Goal: Information Seeking & Learning: Learn about a topic

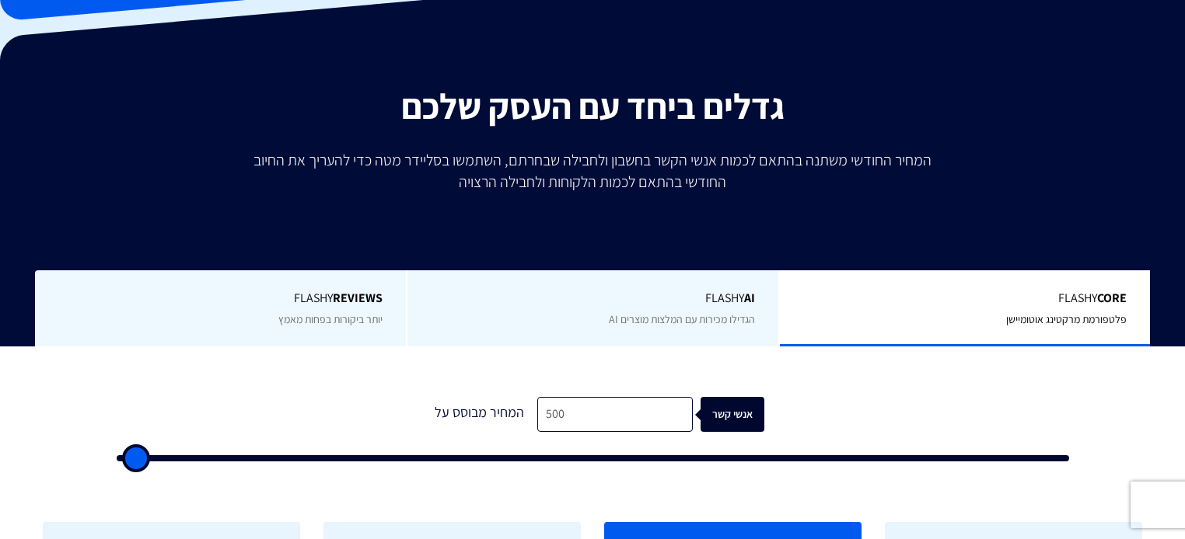
scroll to position [249, 0]
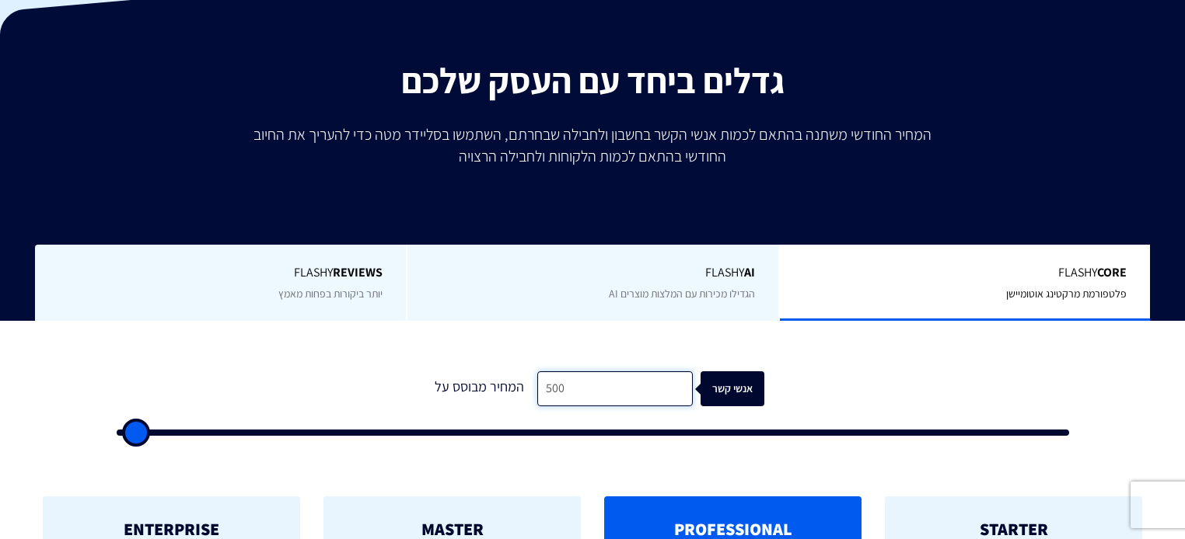
drag, startPoint x: 571, startPoint y: 357, endPoint x: 449, endPoint y: 355, distance: 122.0
click at [433, 372] on div "המחיר מבוסס על 500 אנשי קשר" at bounding box center [592, 389] width 344 height 35
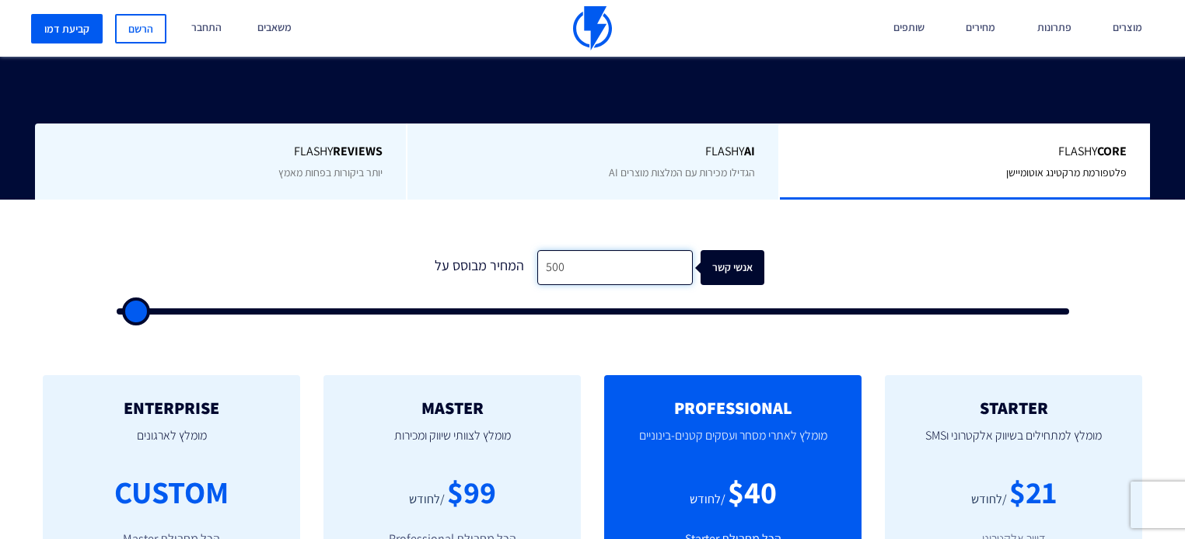
scroll to position [373, 0]
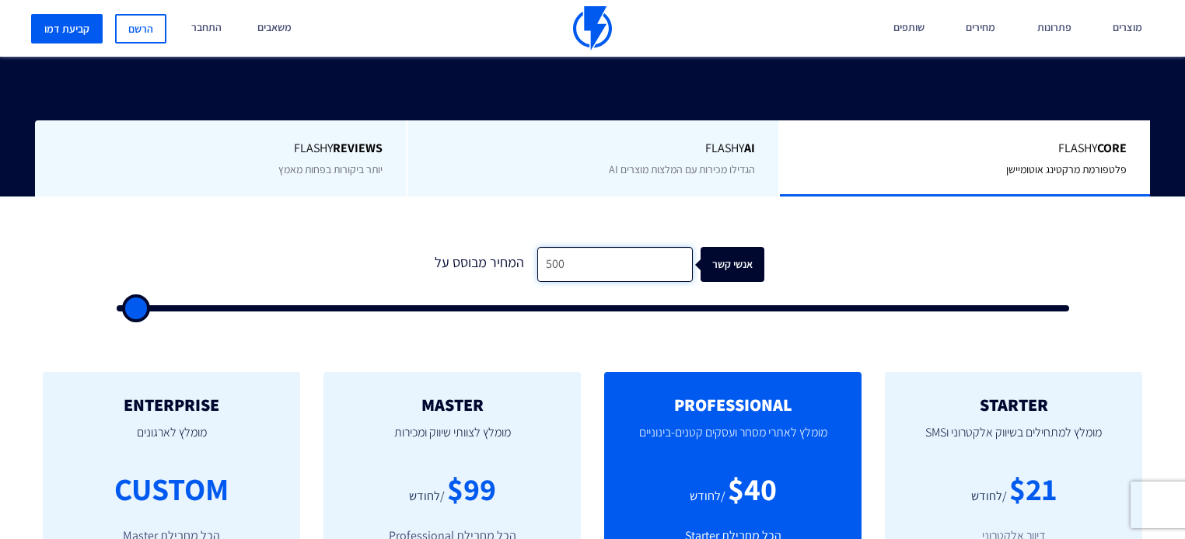
type input "1"
type input "500"
type input "10"
type input "500"
type input "100"
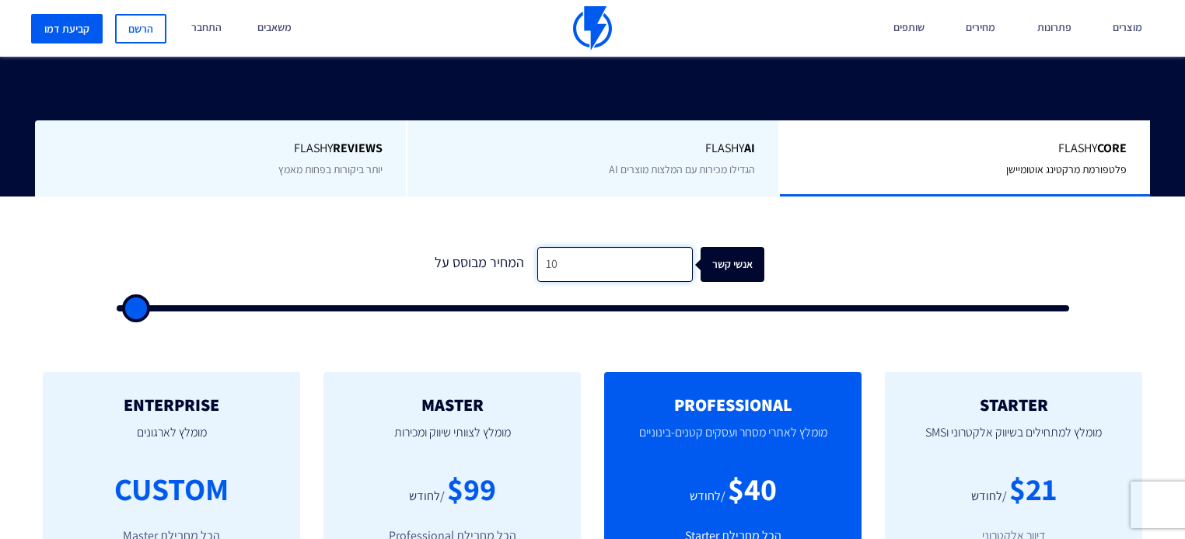
type input "500"
type input "1,000"
type input "1000"
type input "10,000"
type input "10000"
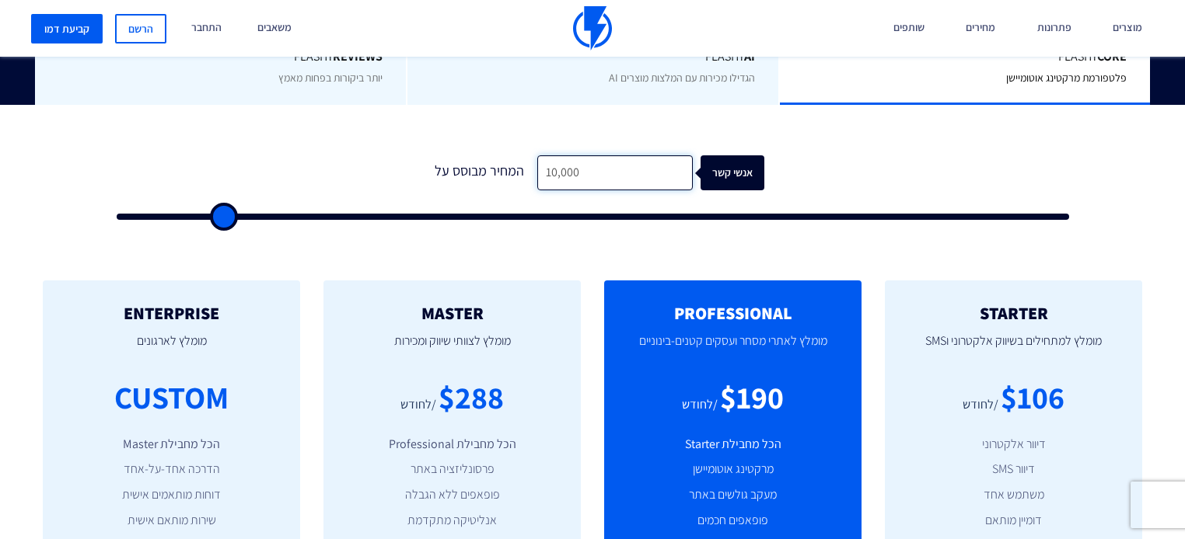
scroll to position [497, 0]
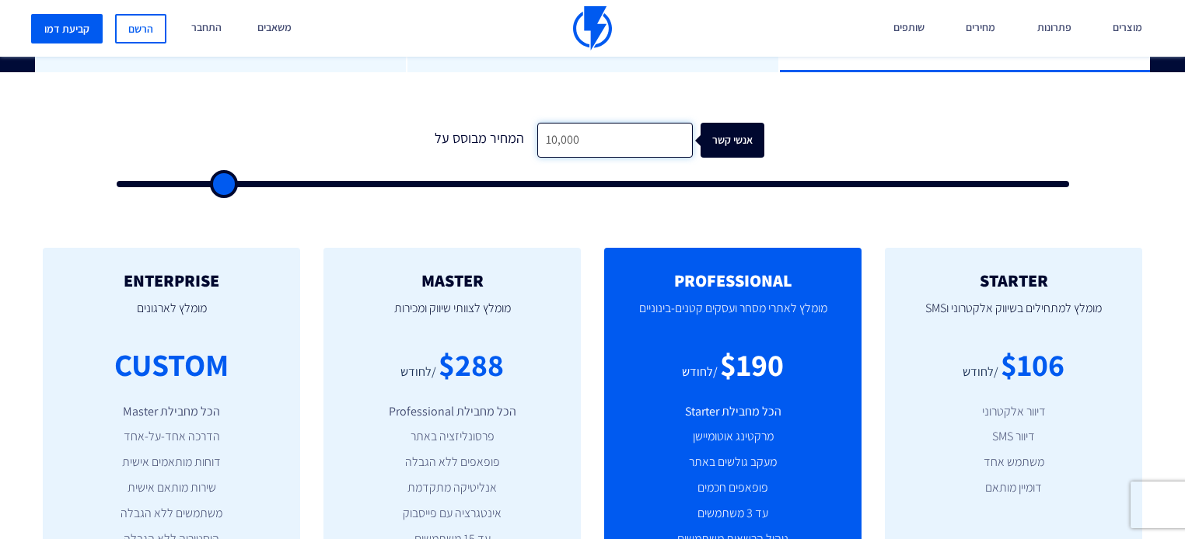
type input "10,000"
drag, startPoint x: 593, startPoint y: 104, endPoint x: 473, endPoint y: 256, distance: 193.1
click at [473, 271] on h2 "MASTER" at bounding box center [452, 280] width 211 height 19
